Goal: Information Seeking & Learning: Find specific fact

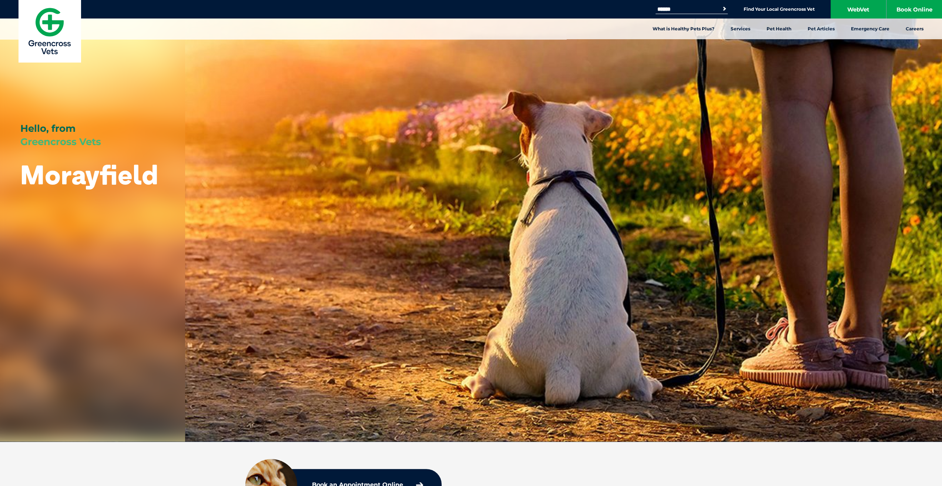
click at [690, 5] on form "Search for: Search" at bounding box center [691, 9] width 72 height 9
click at [689, 9] on input "Search for:" at bounding box center [686, 9] width 63 height 6
type input "**********"
click at [720, 5] on button "Search" at bounding box center [723, 8] width 7 height 7
click at [864, 7] on link "WebVet" at bounding box center [857, 9] width 55 height 18
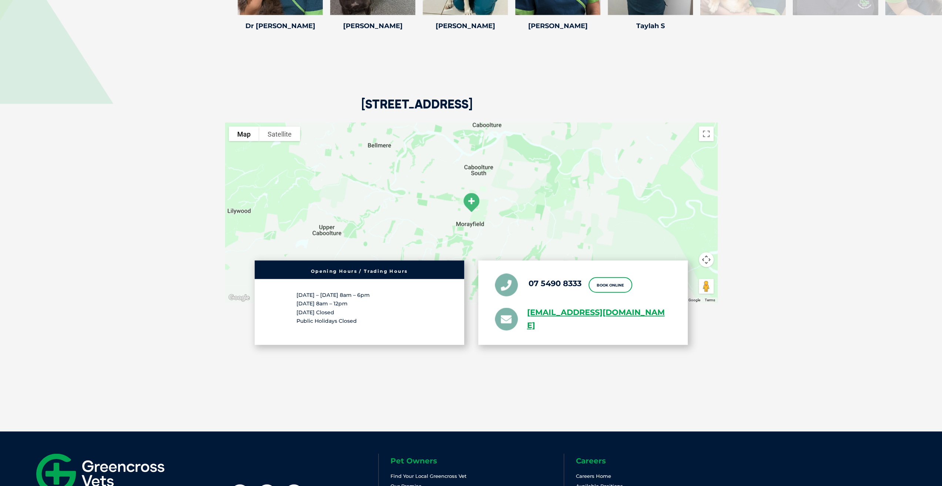
scroll to position [1480, 0]
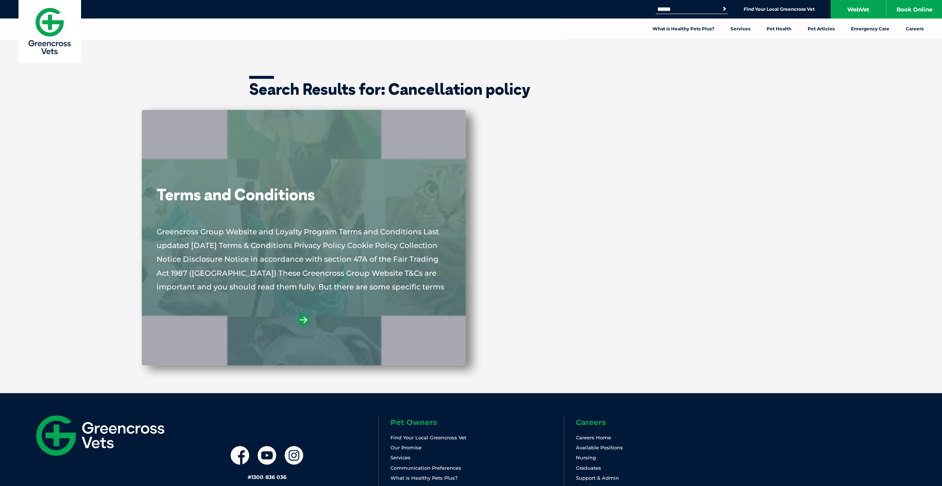
click at [298, 319] on icon at bounding box center [303, 320] width 12 height 12
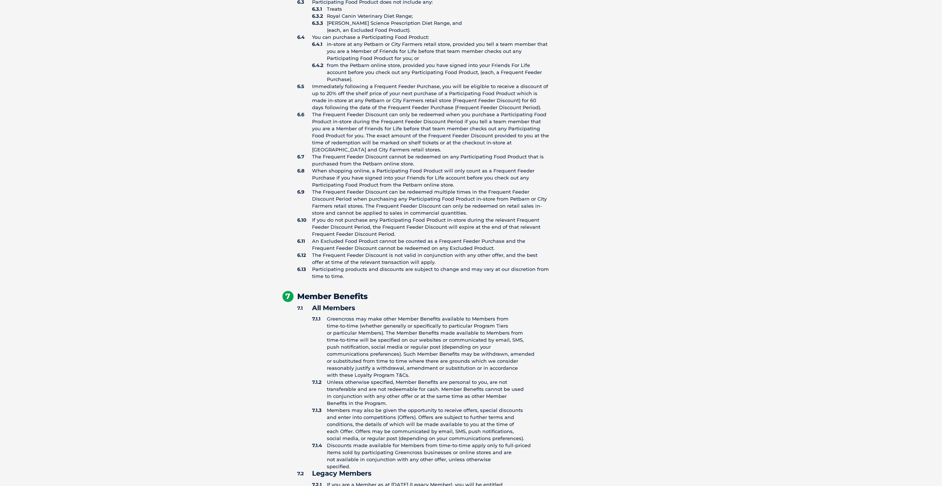
scroll to position [5550, 0]
